Goal: Information Seeking & Learning: Learn about a topic

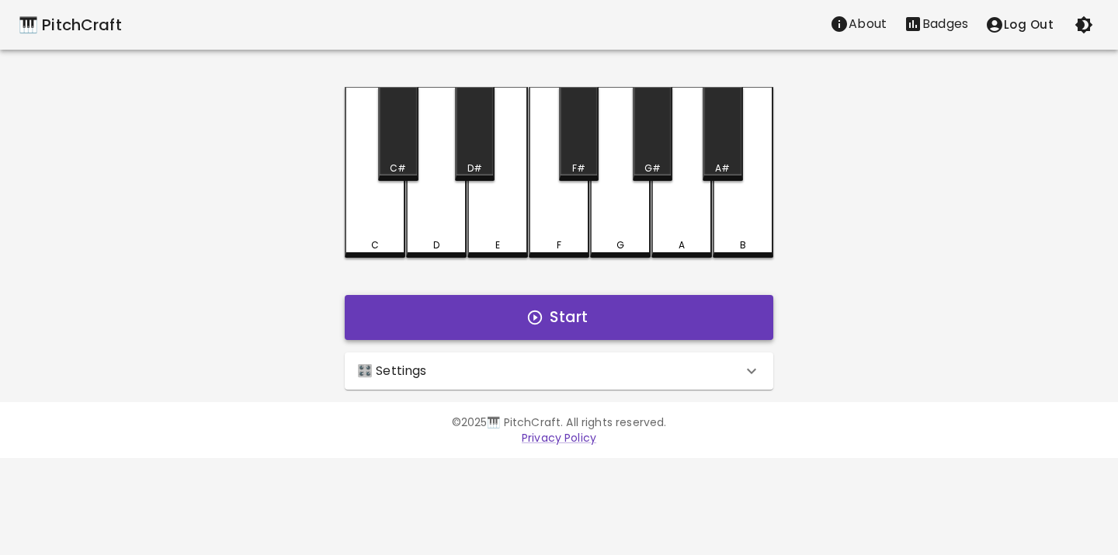
click at [554, 325] on button "Start" at bounding box center [559, 317] width 429 height 45
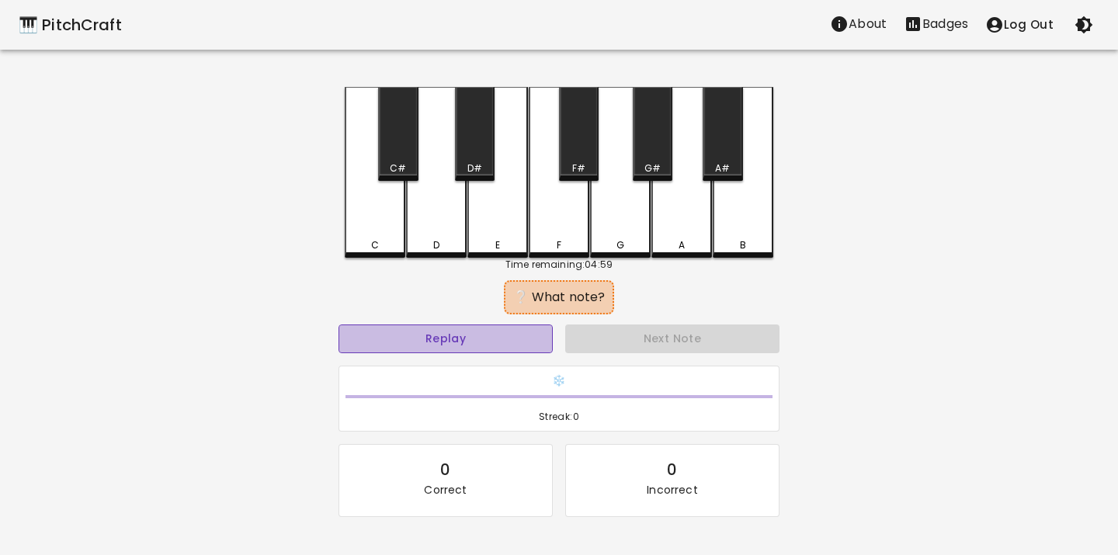
click at [496, 342] on button "Replay" at bounding box center [446, 339] width 214 height 29
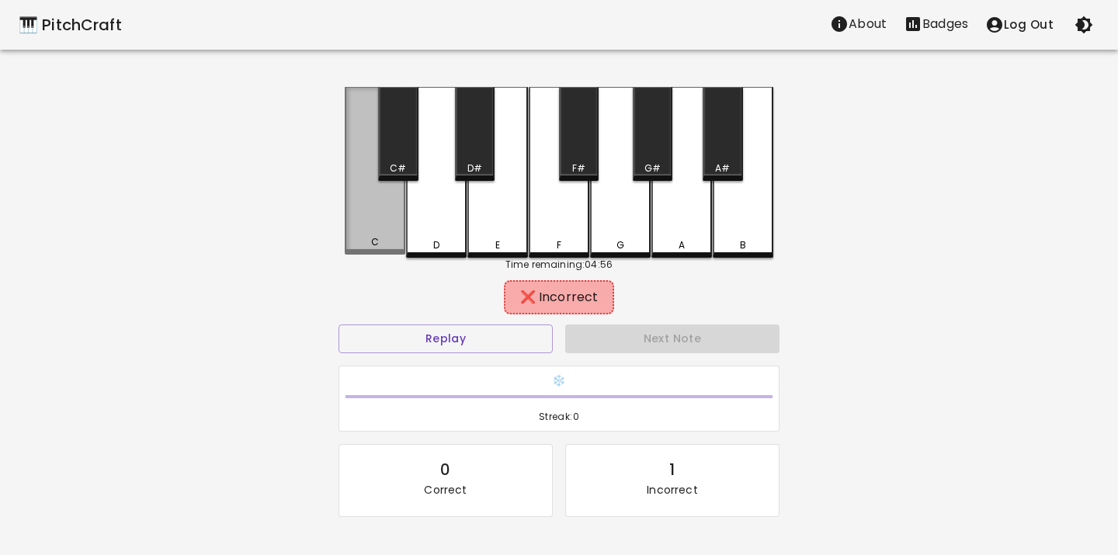
click at [384, 236] on div "C" at bounding box center [375, 171] width 61 height 168
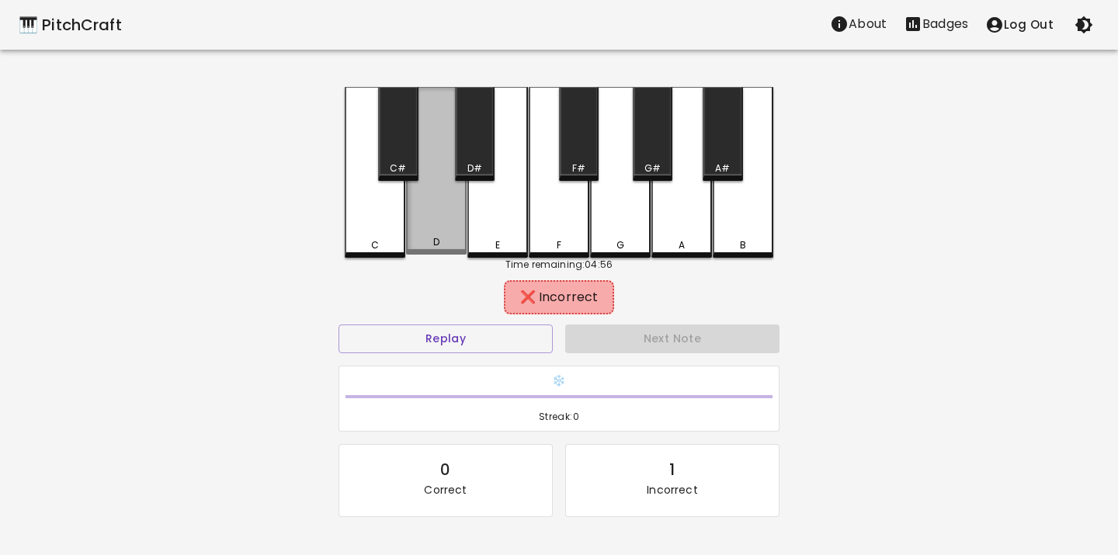
click at [445, 225] on div "D" at bounding box center [436, 171] width 61 height 168
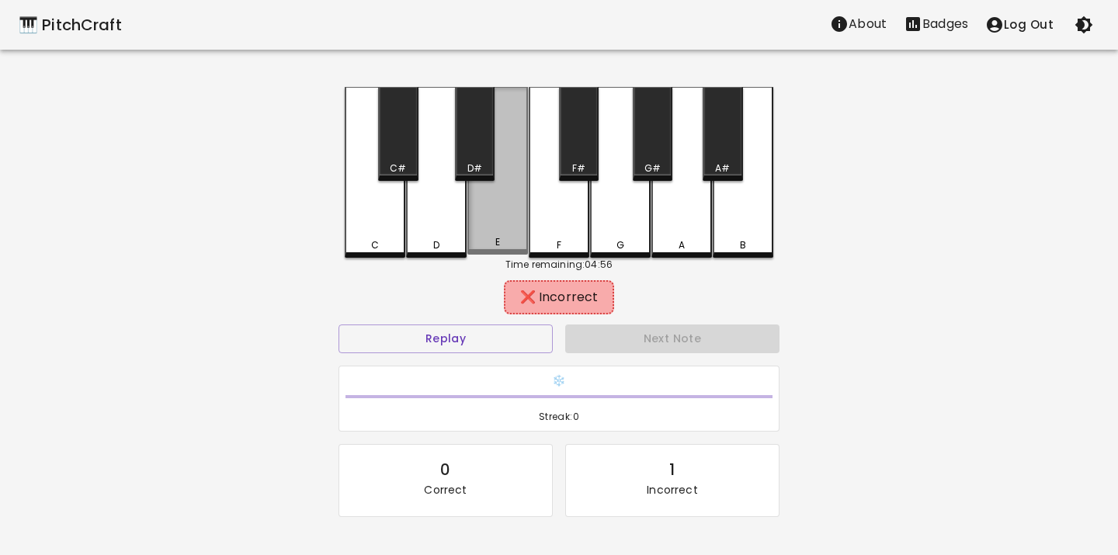
click at [483, 229] on div "E" at bounding box center [497, 171] width 61 height 168
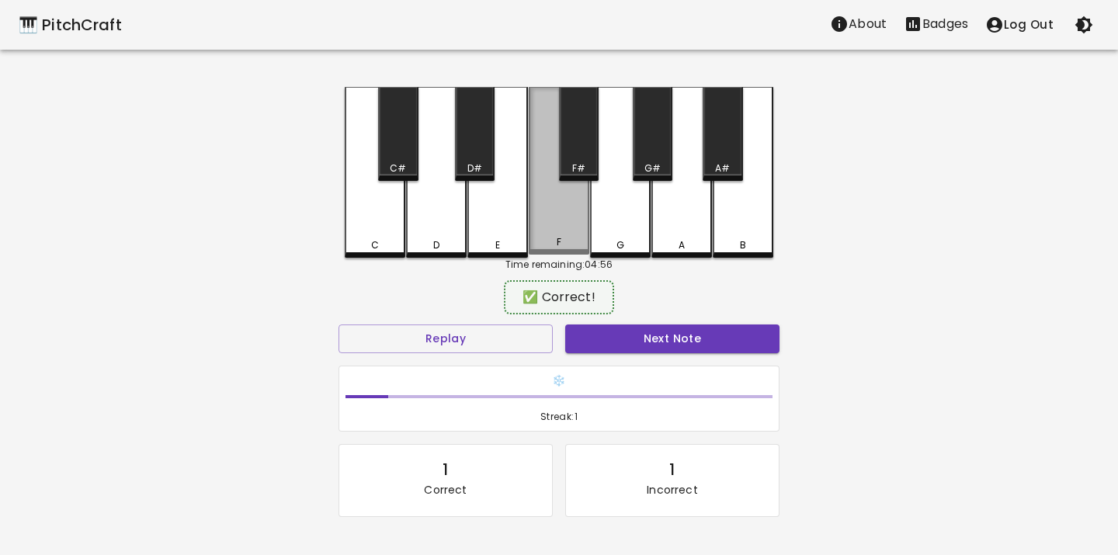
click at [529, 226] on div "F" at bounding box center [559, 171] width 61 height 168
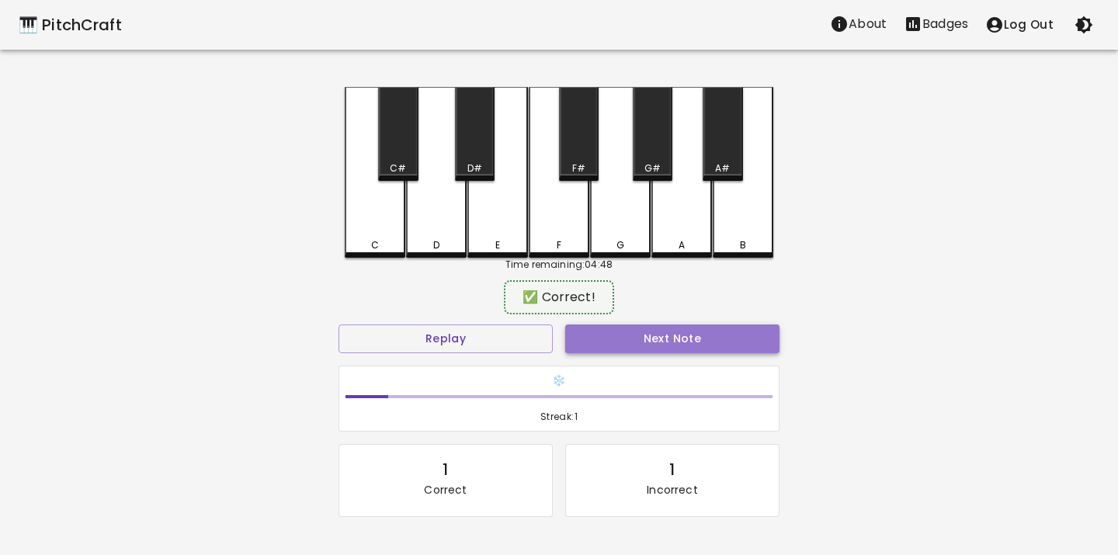
click at [607, 340] on button "Next Note" at bounding box center [672, 339] width 214 height 29
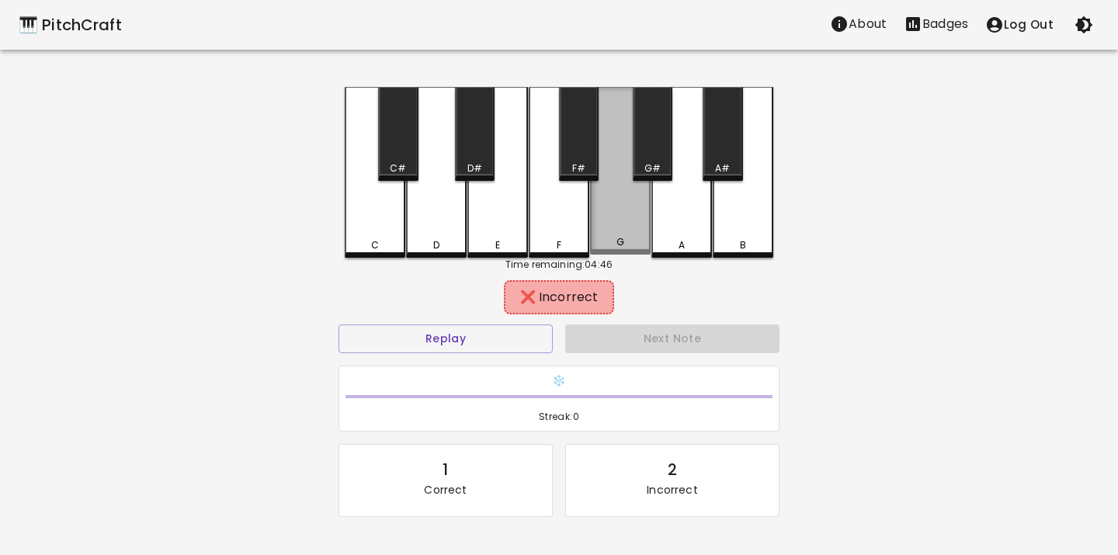
click at [629, 224] on div "G" at bounding box center [620, 171] width 61 height 168
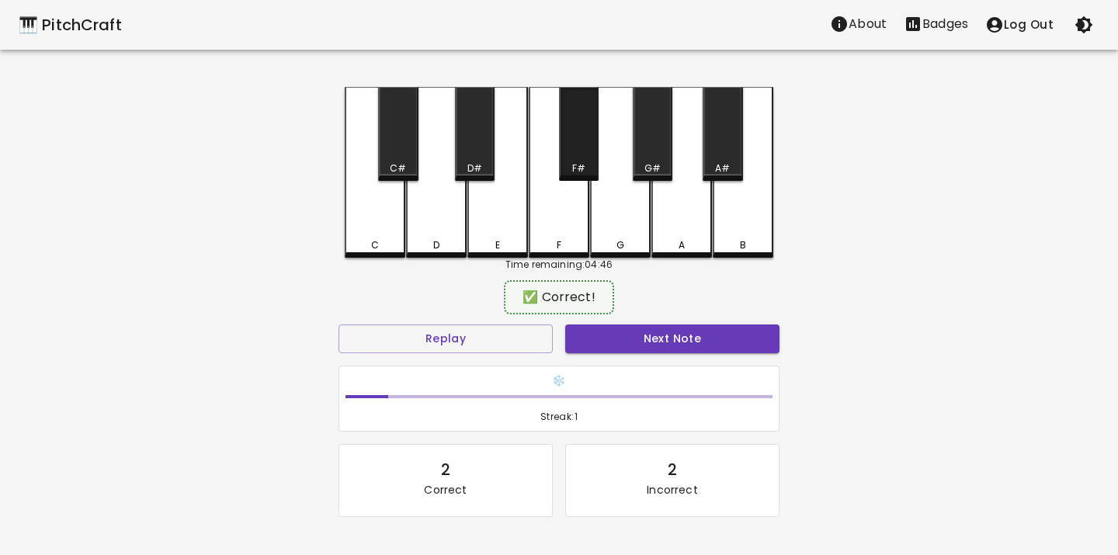
click at [582, 164] on div "F#" at bounding box center [578, 168] width 13 height 14
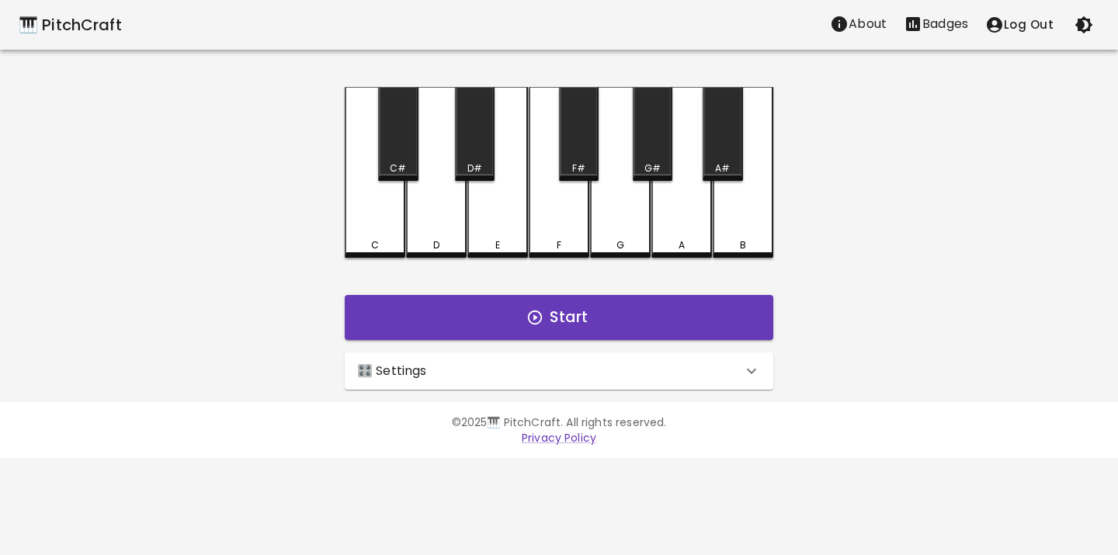
click at [518, 370] on div "🎛️ Settings" at bounding box center [549, 371] width 385 height 19
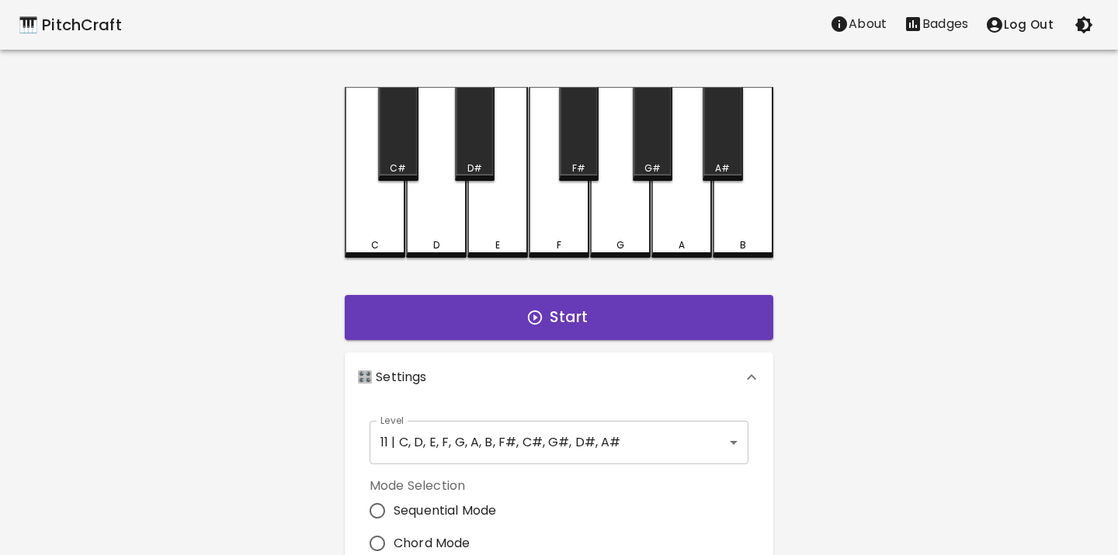
click at [528, 447] on body "🎹 PitchCraft About Badges Log Out C C# D D# E F F# G G# A A# B Start 🎛️ Setting…" at bounding box center [559, 470] width 1118 height 940
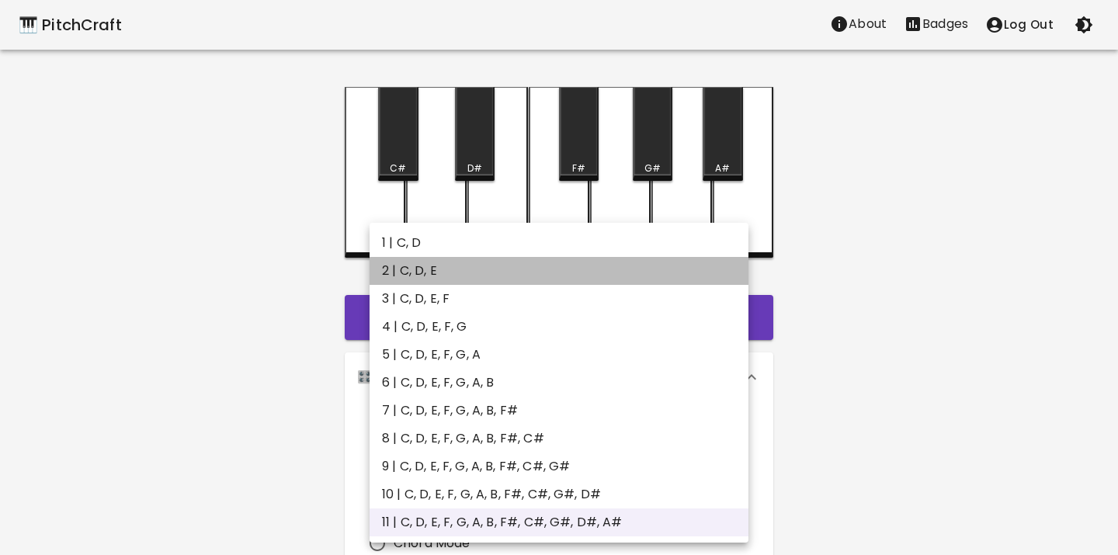
click at [475, 275] on li "2 | C, D, E" at bounding box center [559, 271] width 379 height 28
type input "3"
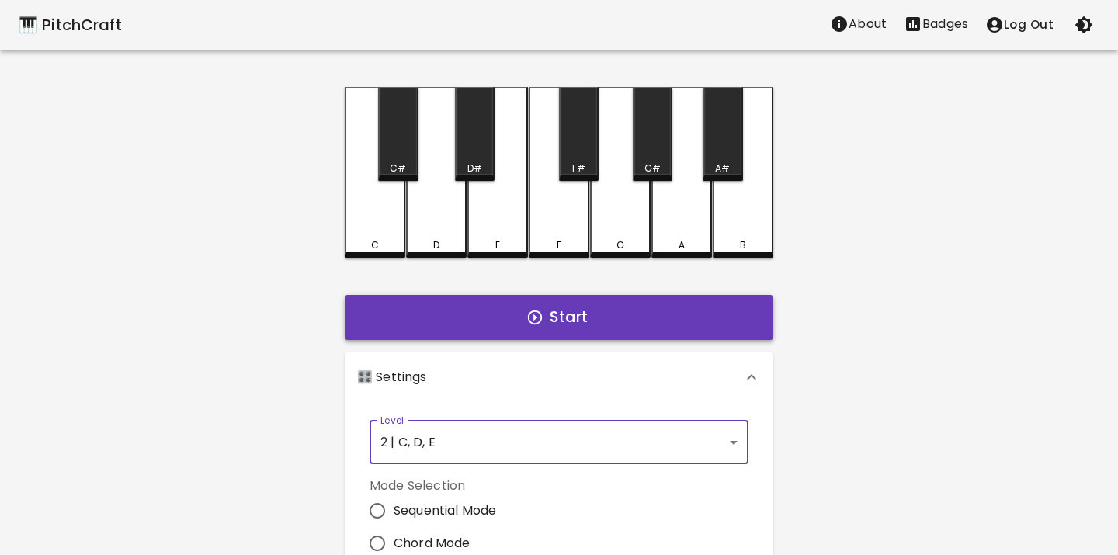
click at [494, 303] on button "Start" at bounding box center [559, 317] width 429 height 45
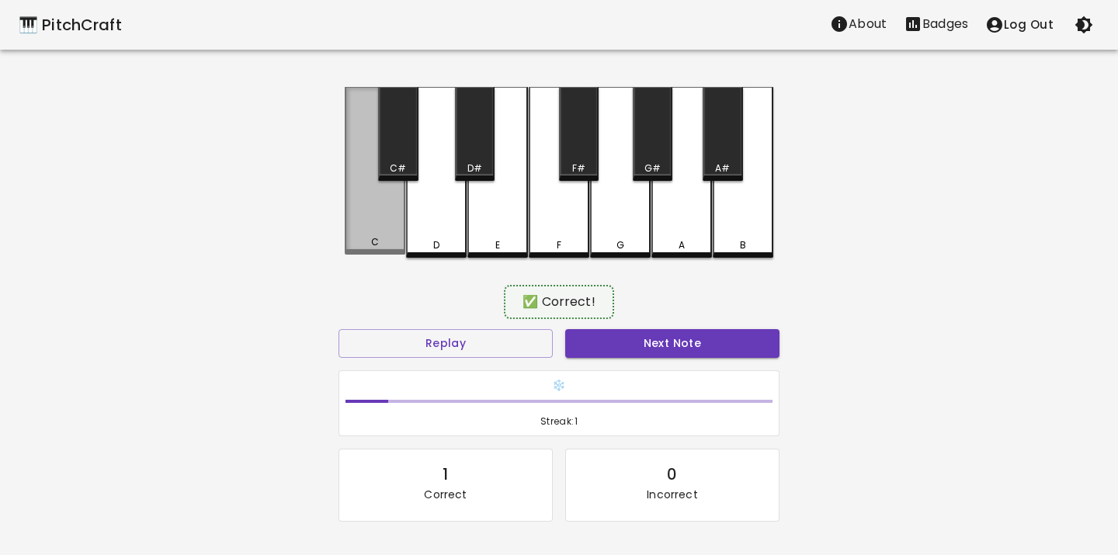
click at [370, 231] on div "C" at bounding box center [375, 171] width 61 height 168
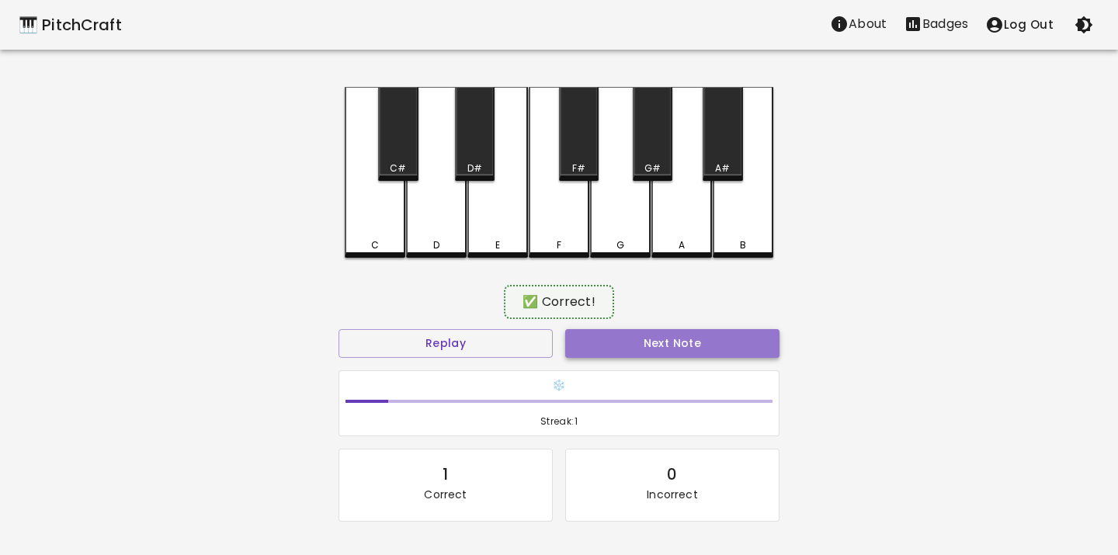
click at [625, 348] on button "Next Note" at bounding box center [672, 343] width 214 height 29
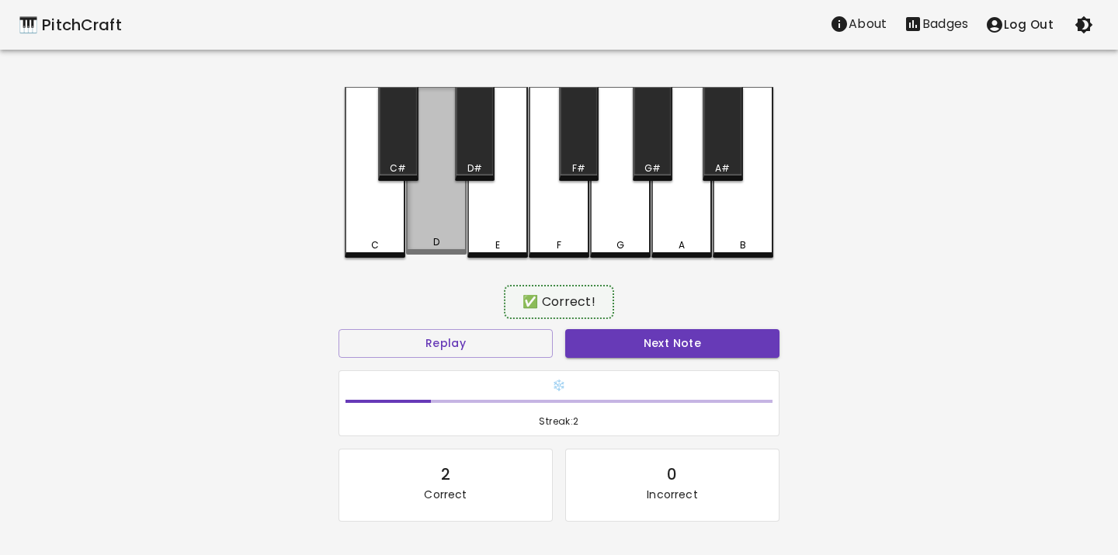
click at [456, 241] on div "D" at bounding box center [436, 242] width 57 height 14
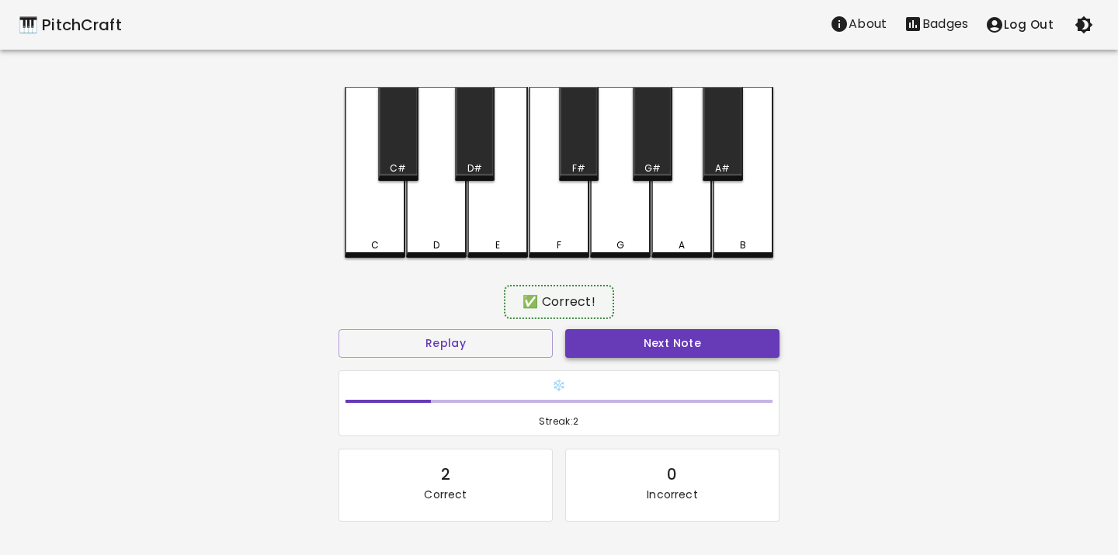
click at [592, 336] on button "Next Note" at bounding box center [672, 343] width 214 height 29
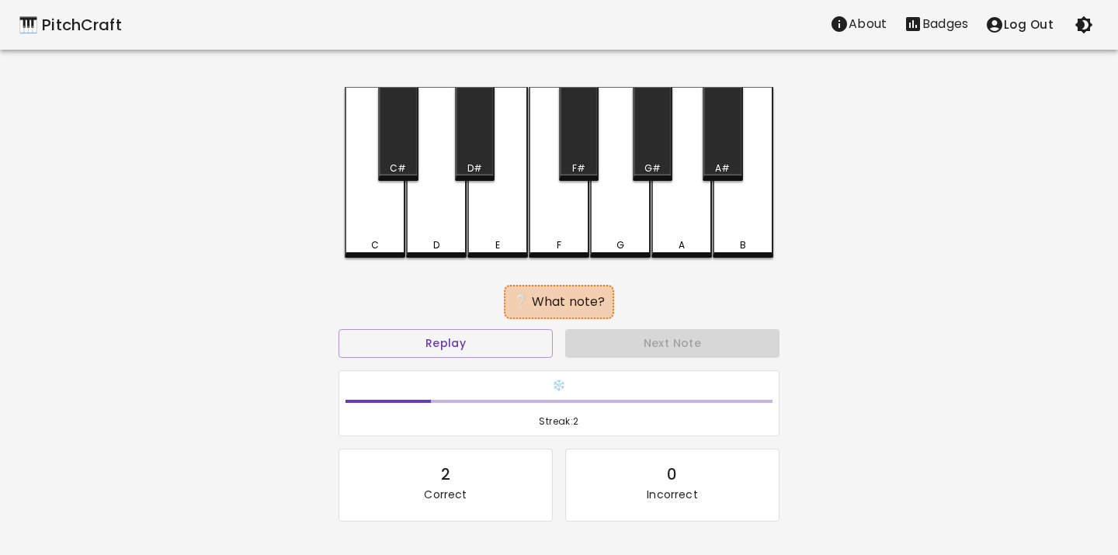
click at [398, 220] on div "C" at bounding box center [375, 172] width 61 height 171
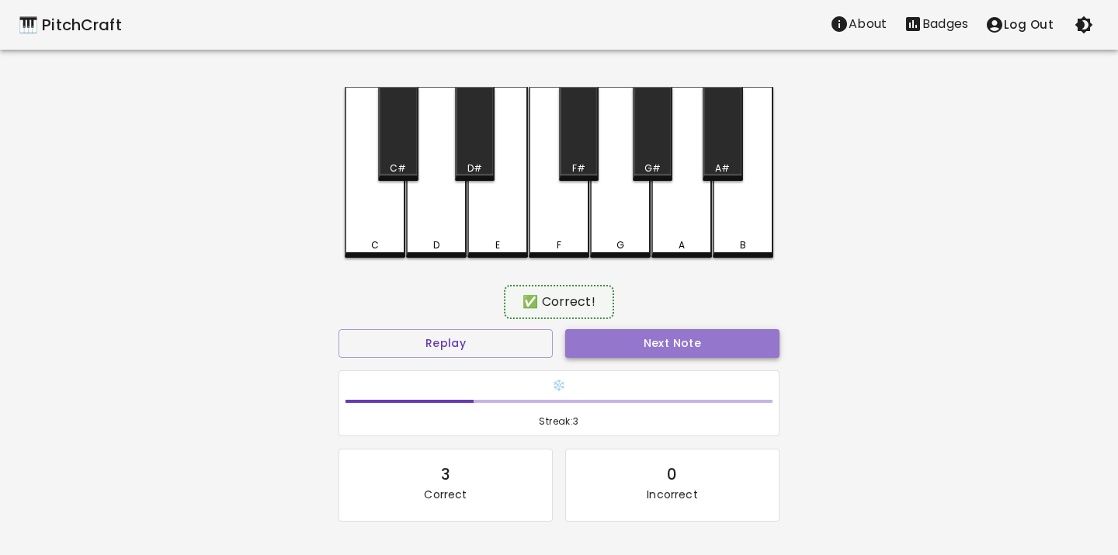
click at [589, 339] on button "Next Note" at bounding box center [672, 343] width 214 height 29
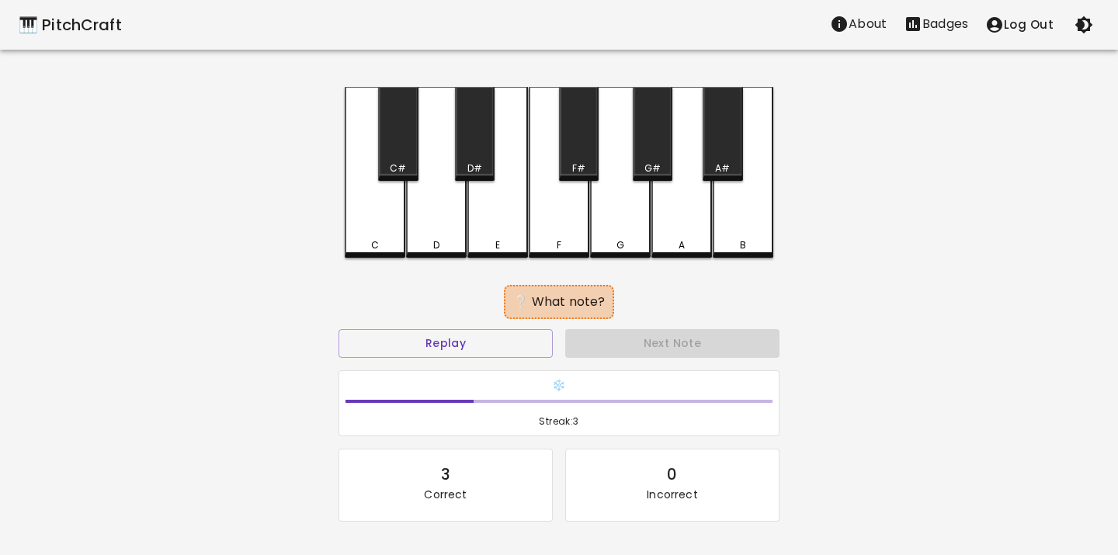
click at [510, 230] on div "E" at bounding box center [497, 172] width 61 height 171
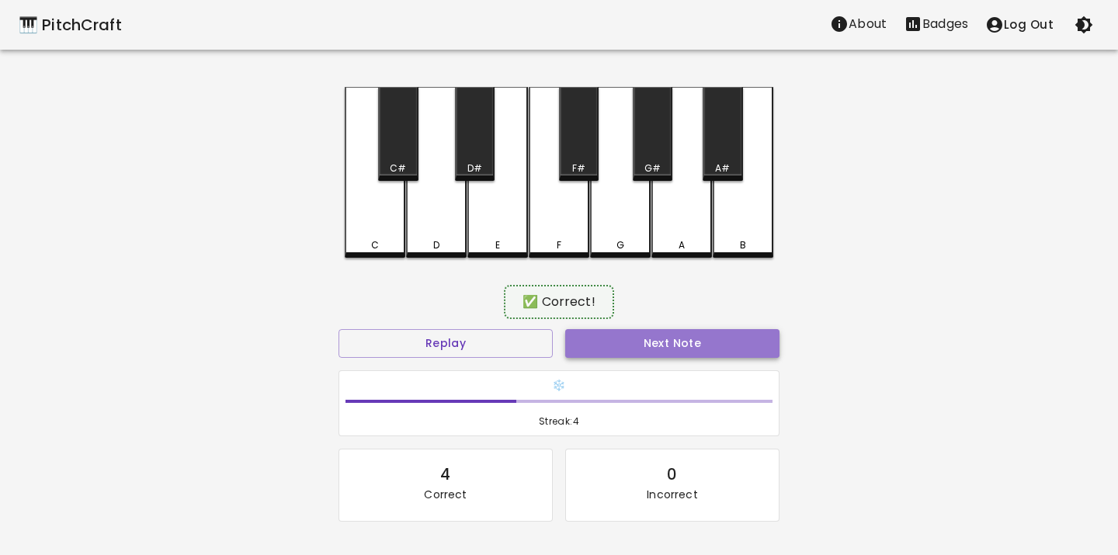
click at [579, 345] on button "Next Note" at bounding box center [672, 343] width 214 height 29
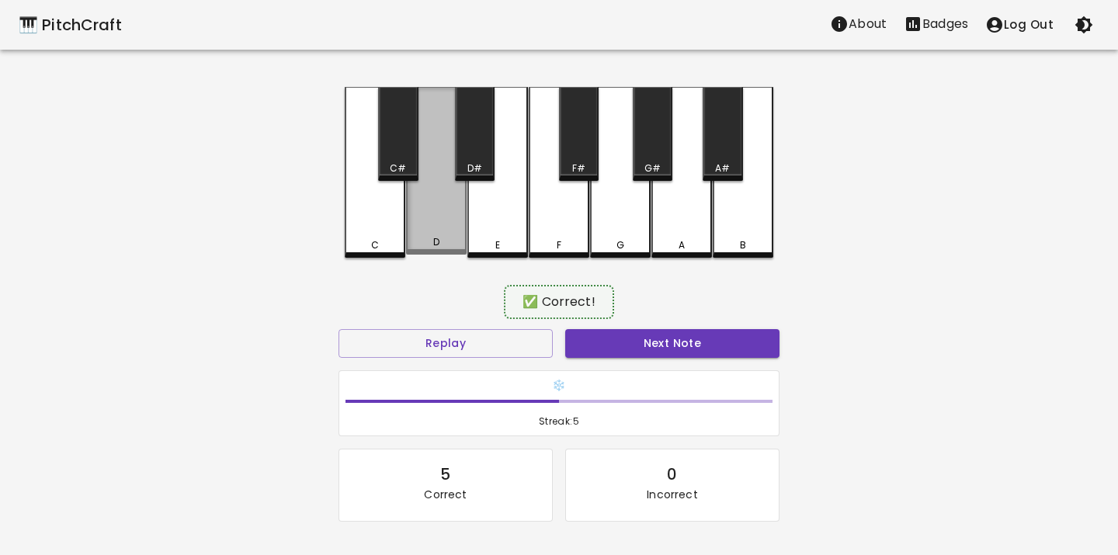
click at [422, 222] on div "D" at bounding box center [436, 171] width 61 height 168
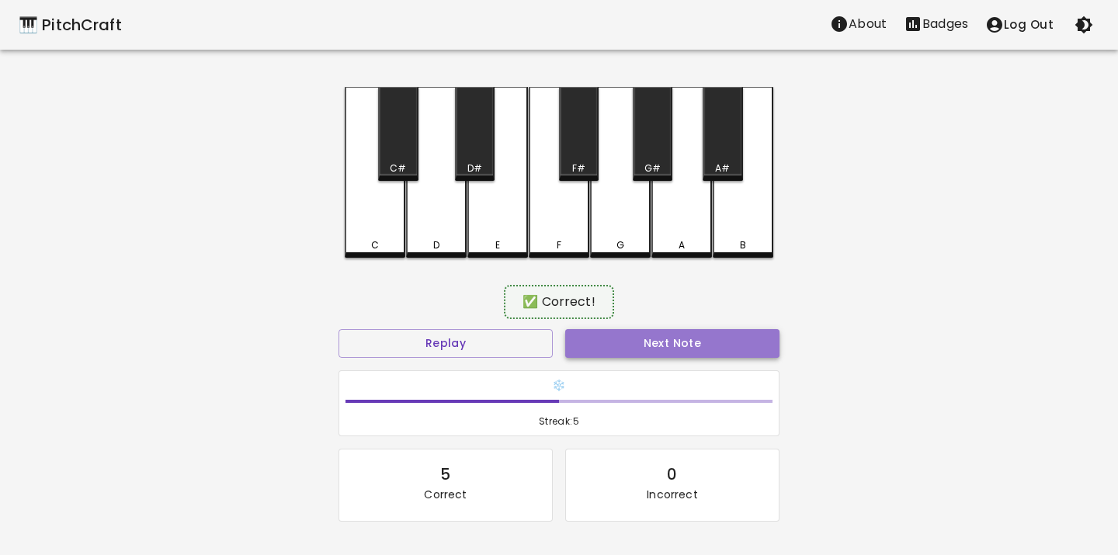
click at [634, 346] on button "Next Note" at bounding box center [672, 343] width 214 height 29
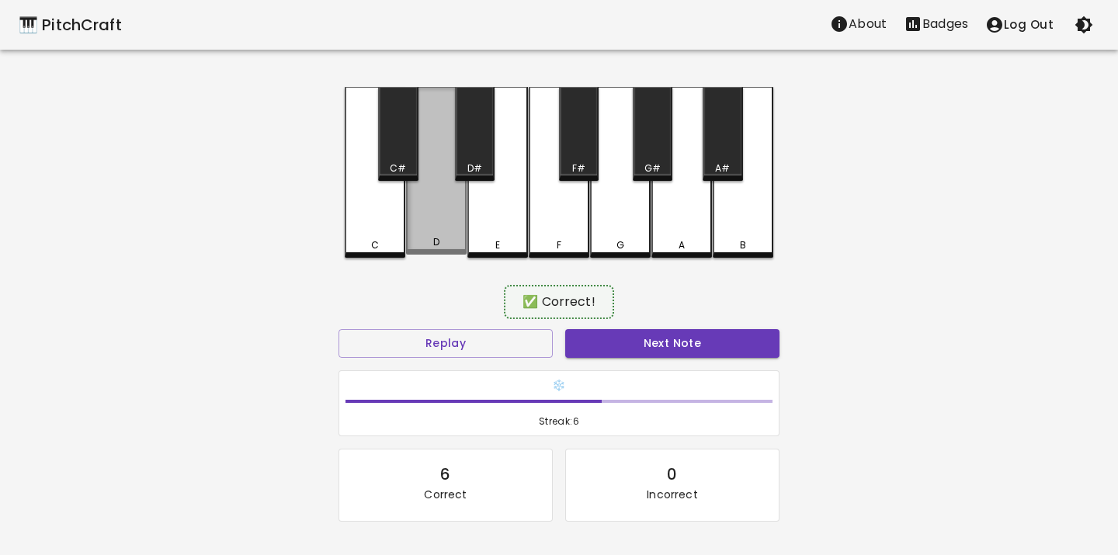
click at [448, 229] on div "D" at bounding box center [436, 171] width 61 height 168
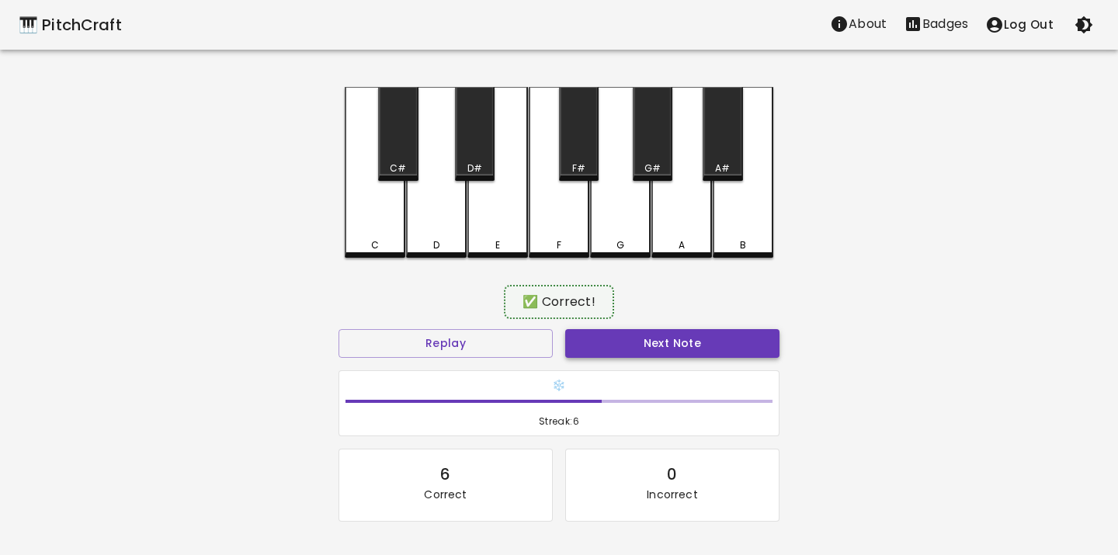
click at [578, 353] on button "Next Note" at bounding box center [672, 343] width 214 height 29
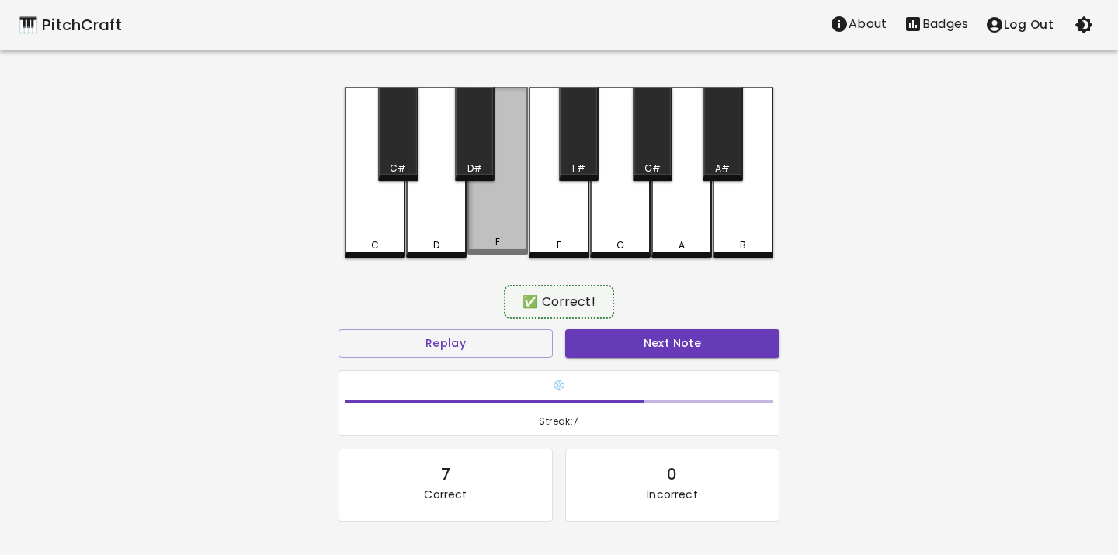
click at [497, 231] on div "E" at bounding box center [497, 171] width 61 height 168
click at [575, 334] on button "Next Note" at bounding box center [672, 343] width 214 height 29
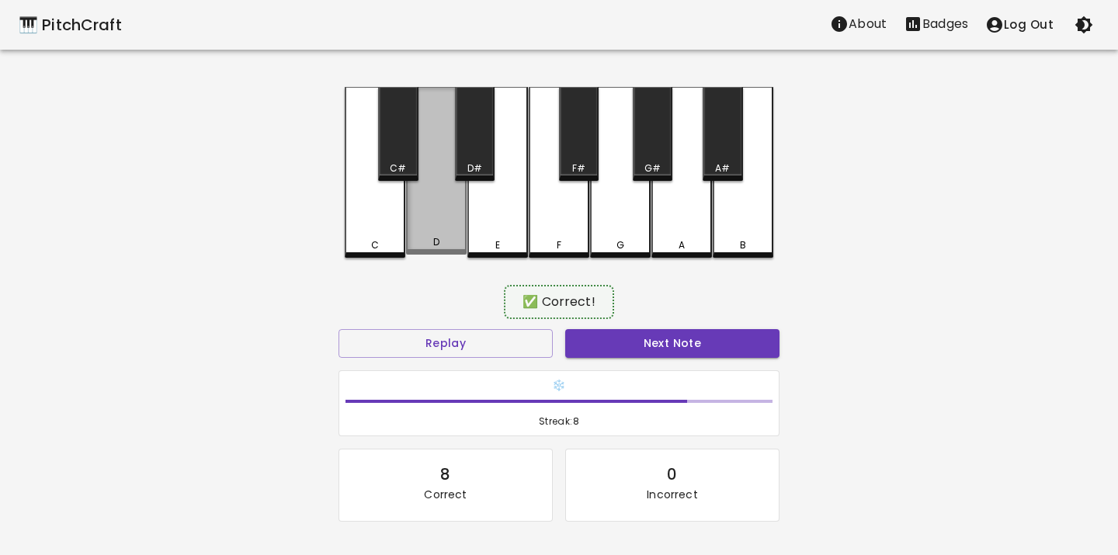
click at [431, 232] on div "D" at bounding box center [436, 171] width 61 height 168
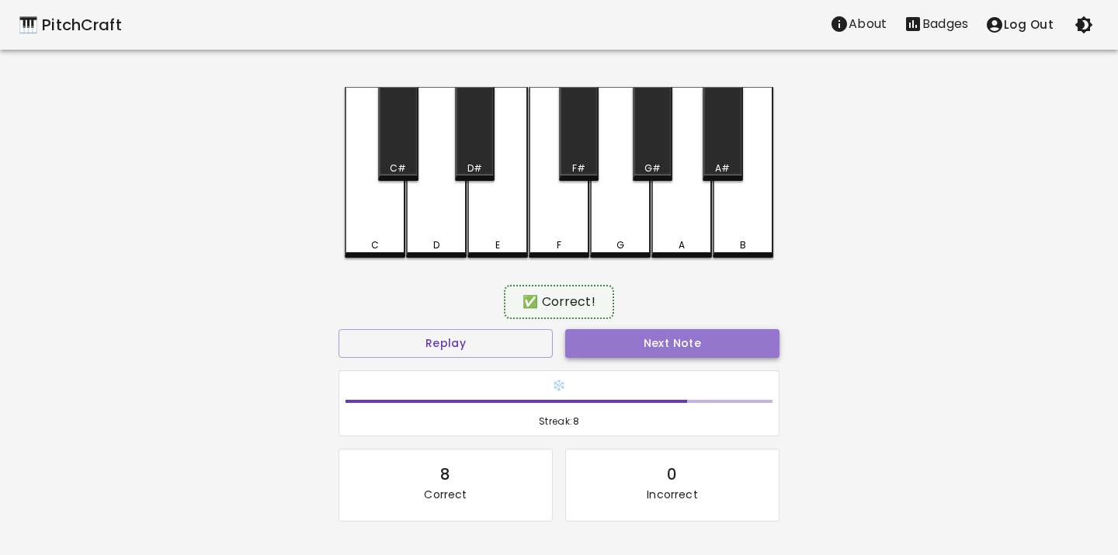
click at [592, 345] on button "Next Note" at bounding box center [672, 343] width 214 height 29
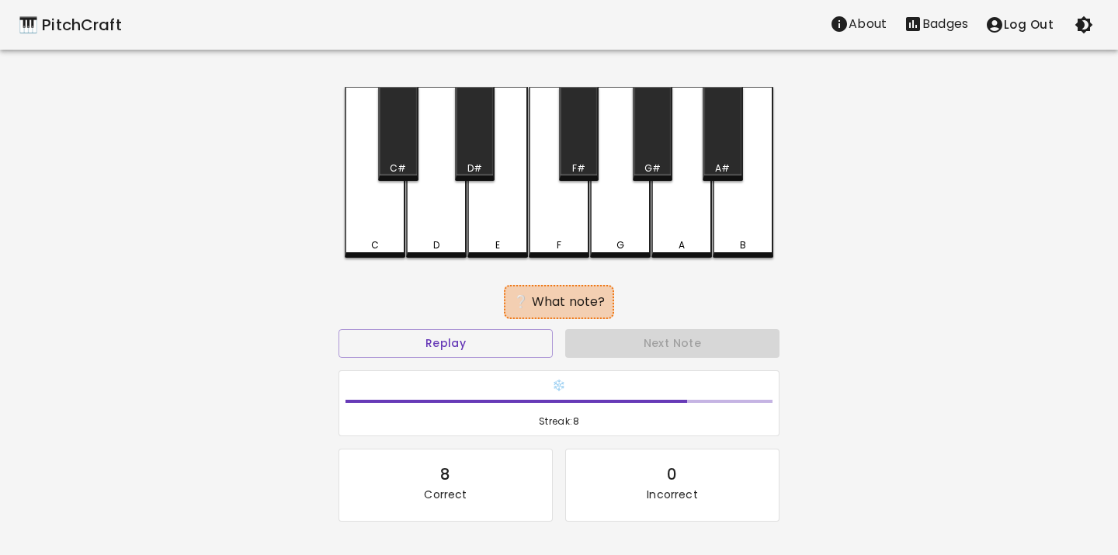
click at [380, 237] on div "C" at bounding box center [375, 172] width 61 height 171
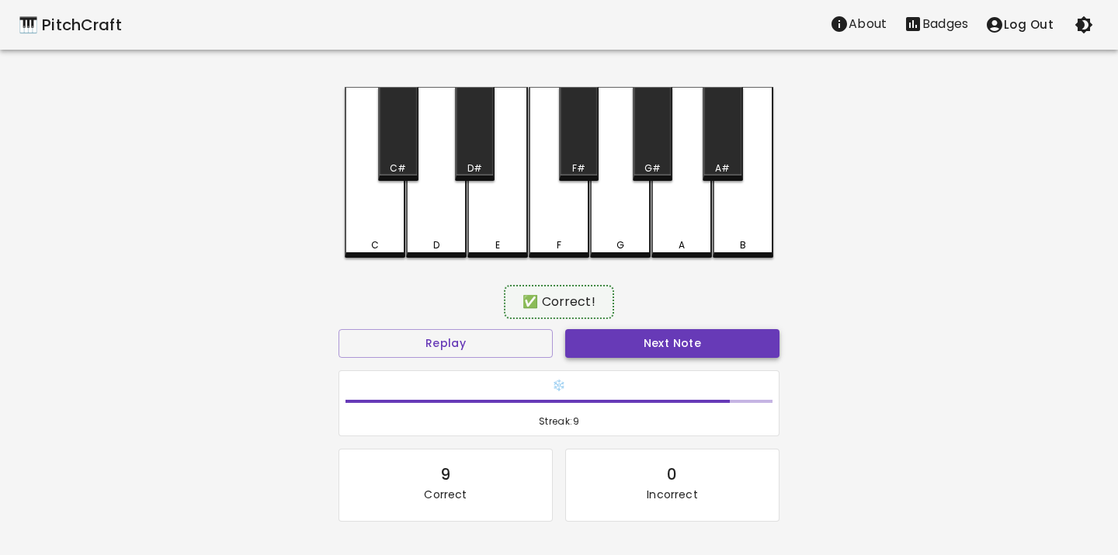
click at [586, 339] on button "Next Note" at bounding box center [672, 343] width 214 height 29
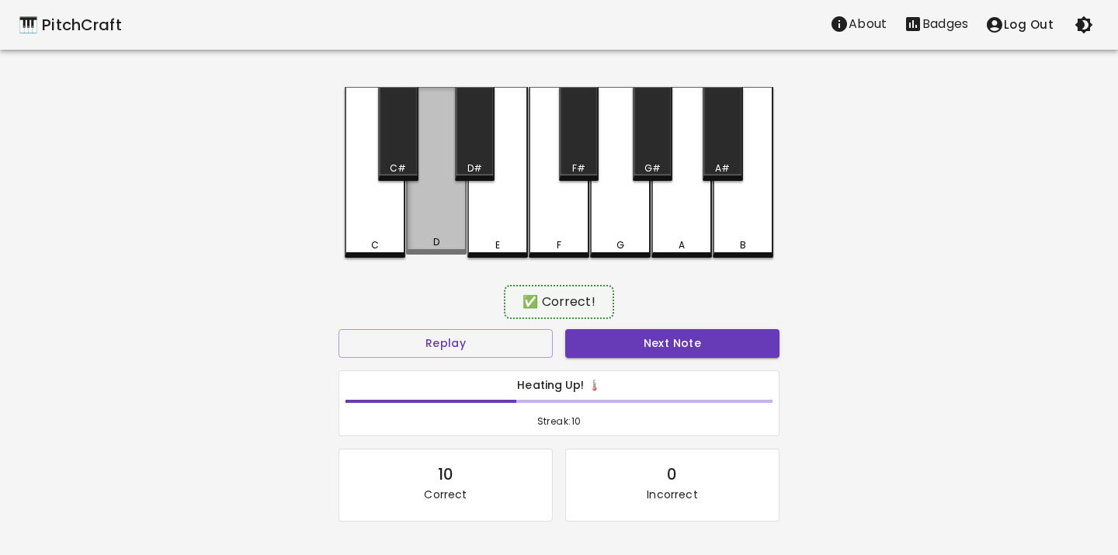
click at [446, 222] on div "D" at bounding box center [436, 171] width 61 height 168
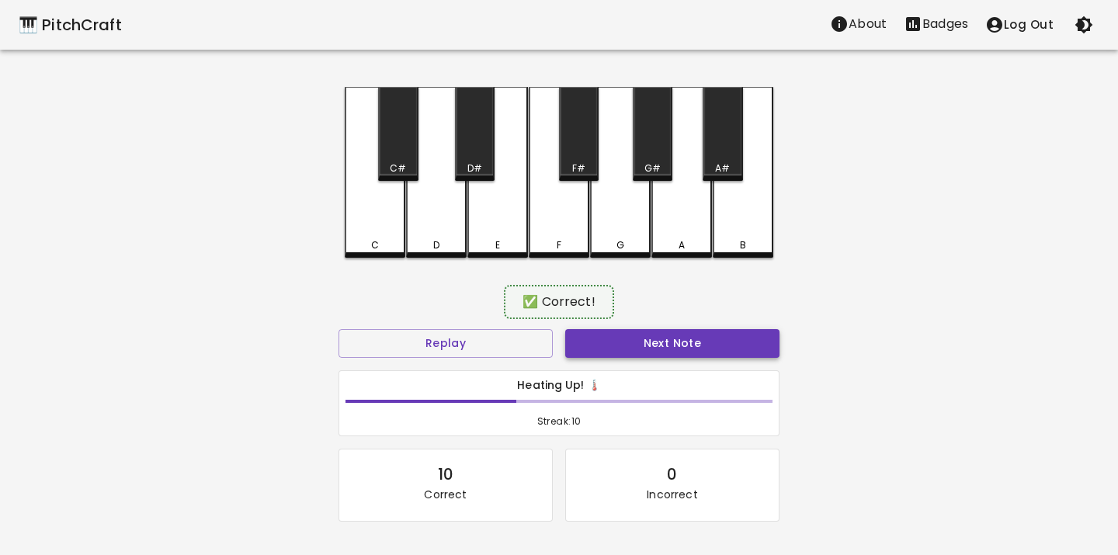
click at [585, 332] on button "Next Note" at bounding box center [672, 343] width 214 height 29
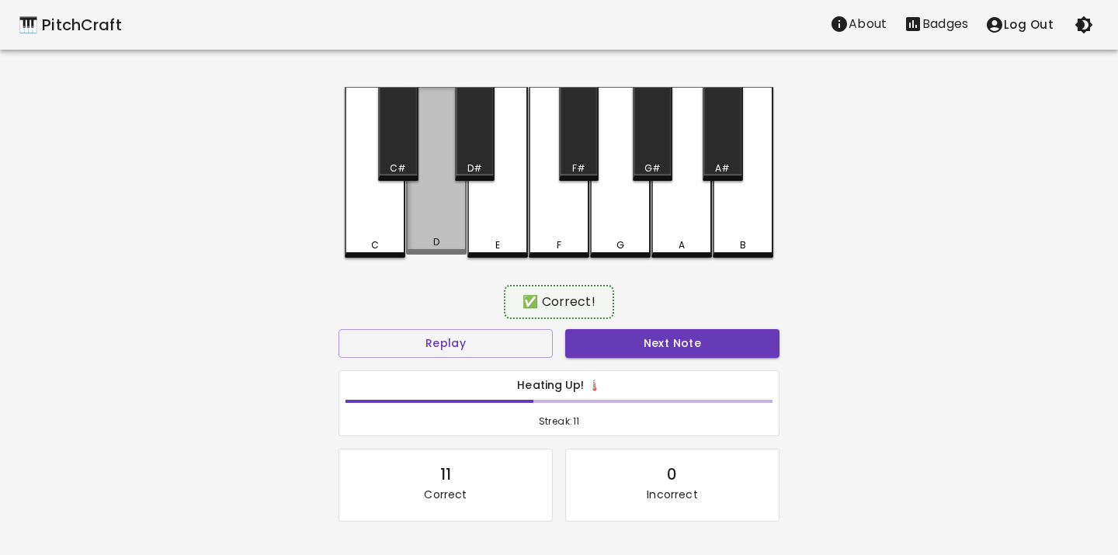
click at [440, 229] on div "D" at bounding box center [436, 171] width 61 height 168
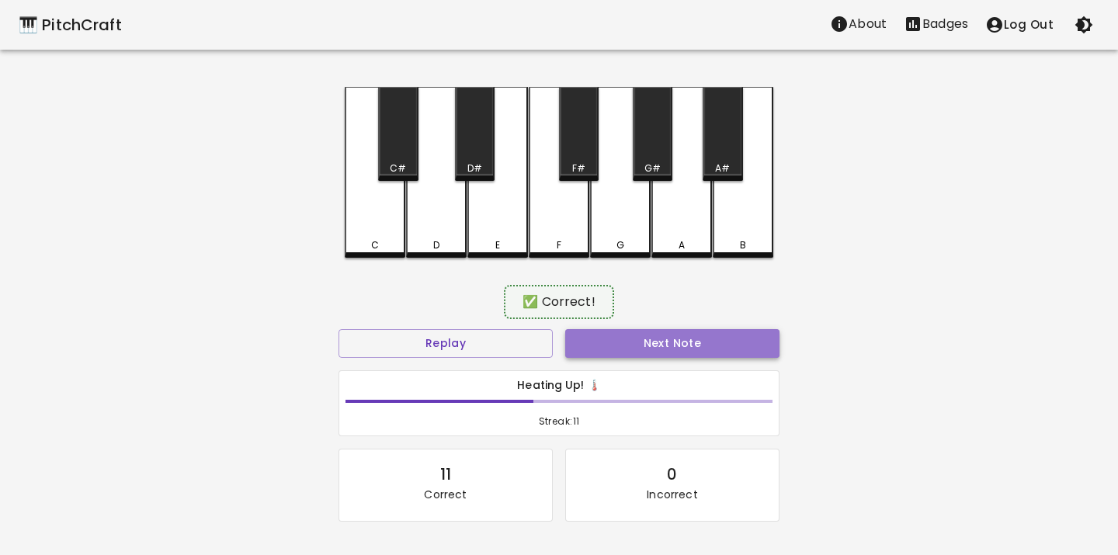
click at [582, 341] on button "Next Note" at bounding box center [672, 343] width 214 height 29
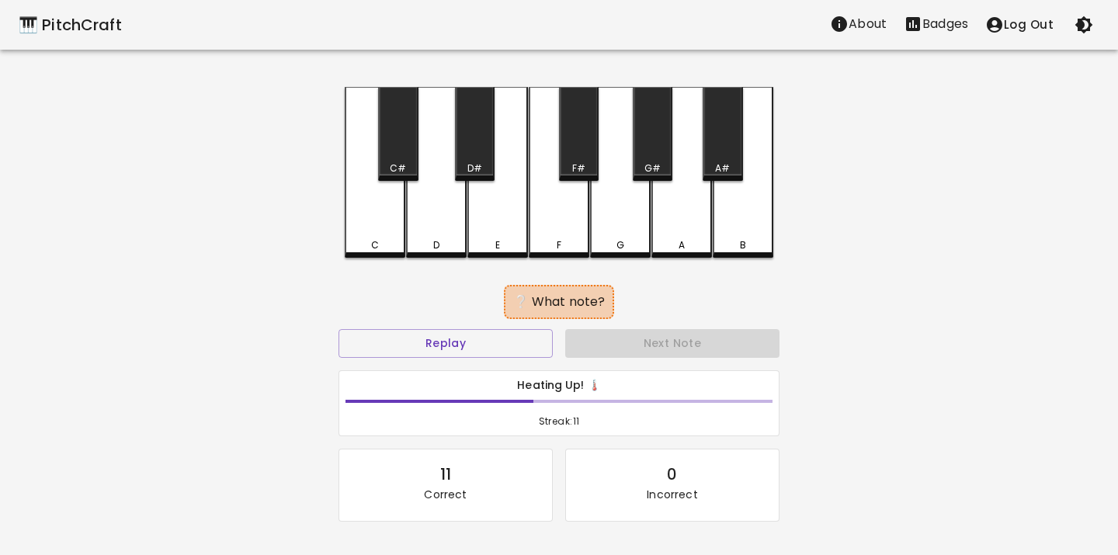
click at [384, 238] on div "C" at bounding box center [374, 245] width 57 height 14
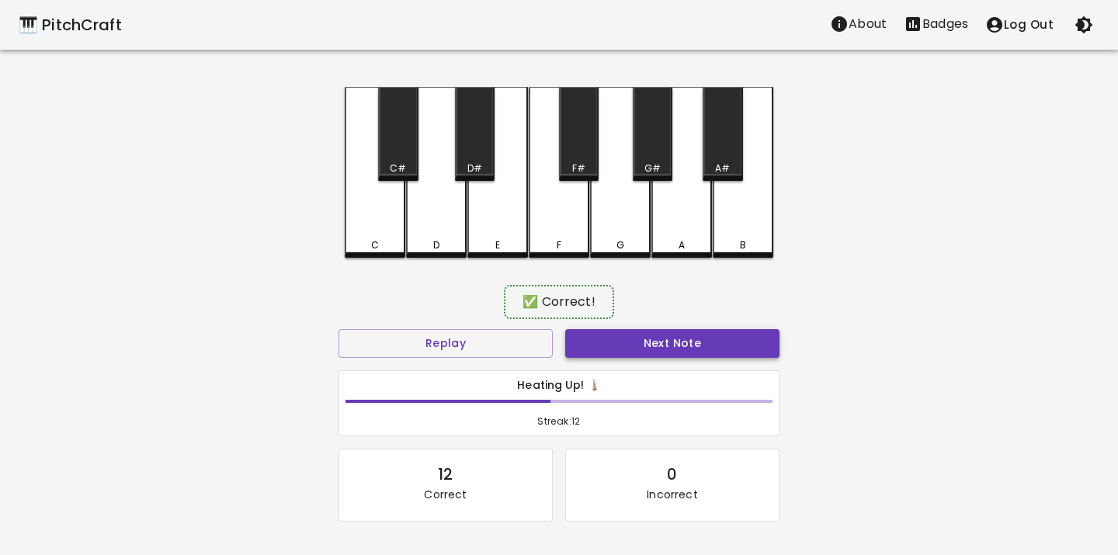
click at [590, 339] on button "Next Note" at bounding box center [672, 343] width 214 height 29
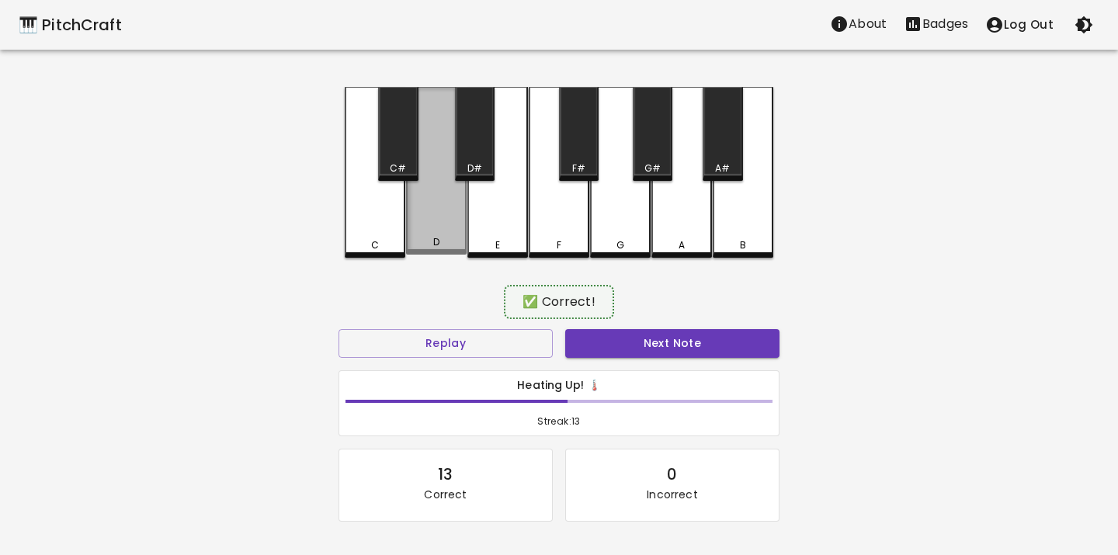
click at [443, 220] on div "D" at bounding box center [436, 171] width 61 height 168
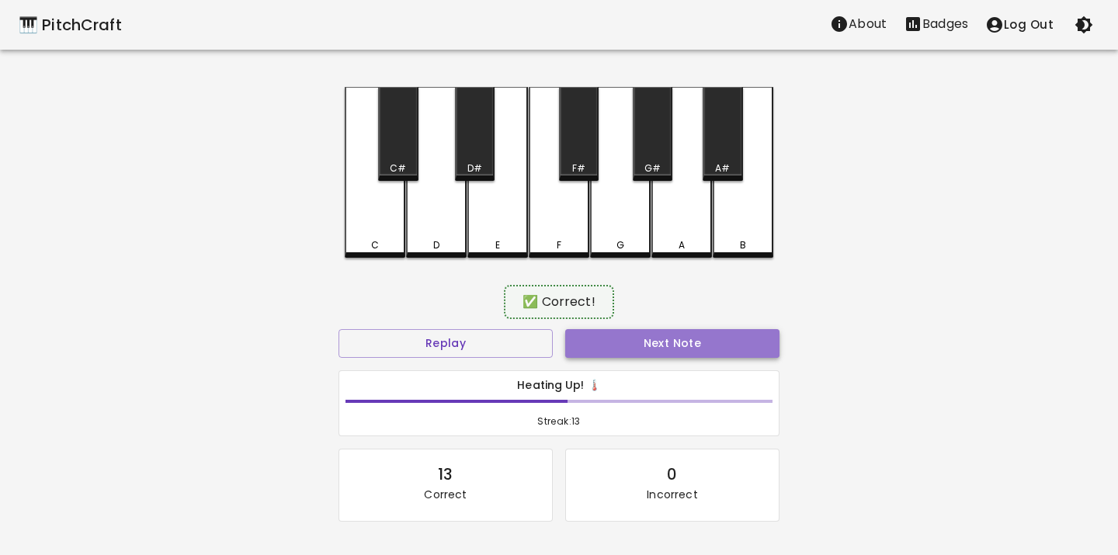
click at [576, 342] on button "Next Note" at bounding box center [672, 343] width 214 height 29
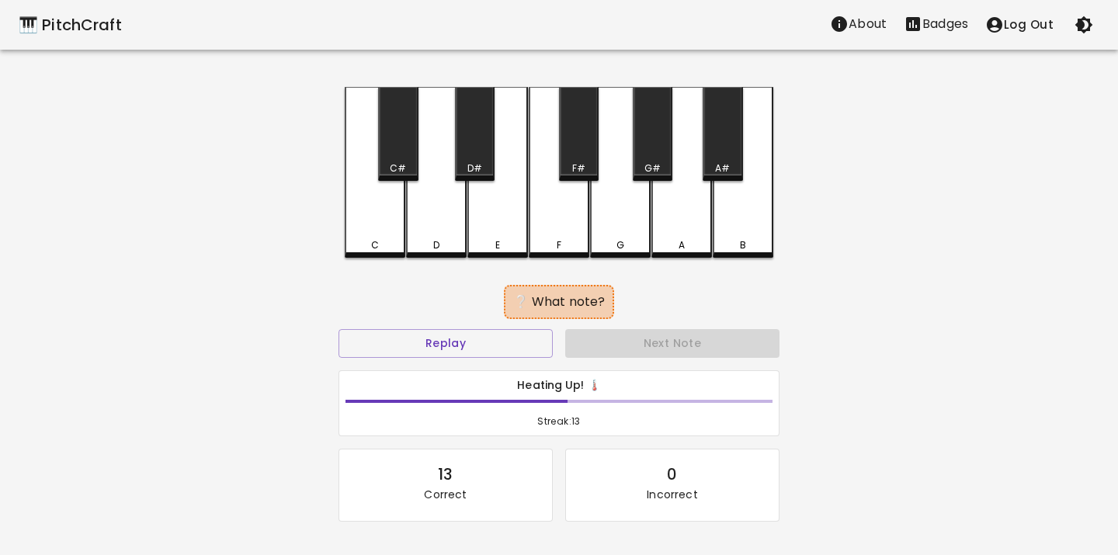
click at [373, 227] on div "C" at bounding box center [375, 172] width 61 height 171
